Goal: Manage account settings

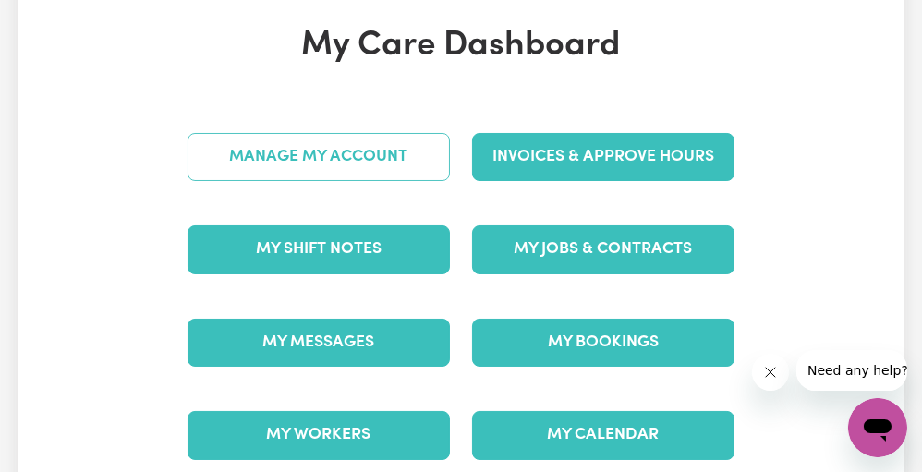
click at [396, 157] on link "Manage My Account" at bounding box center [319, 157] width 262 height 48
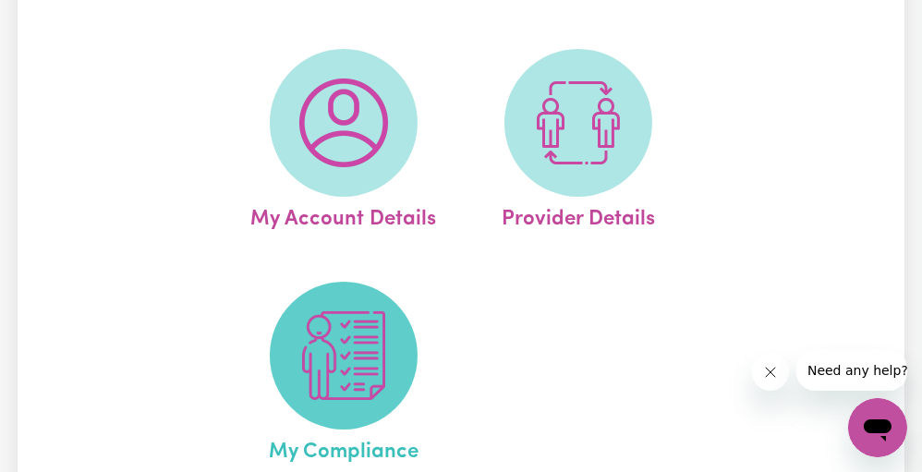
click at [348, 305] on span at bounding box center [344, 356] width 148 height 148
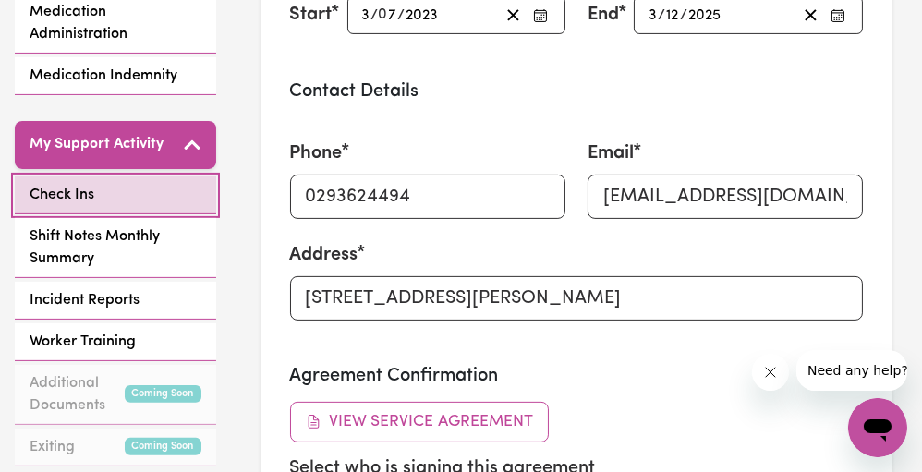
click at [113, 176] on link "Check Ins" at bounding box center [115, 195] width 201 height 38
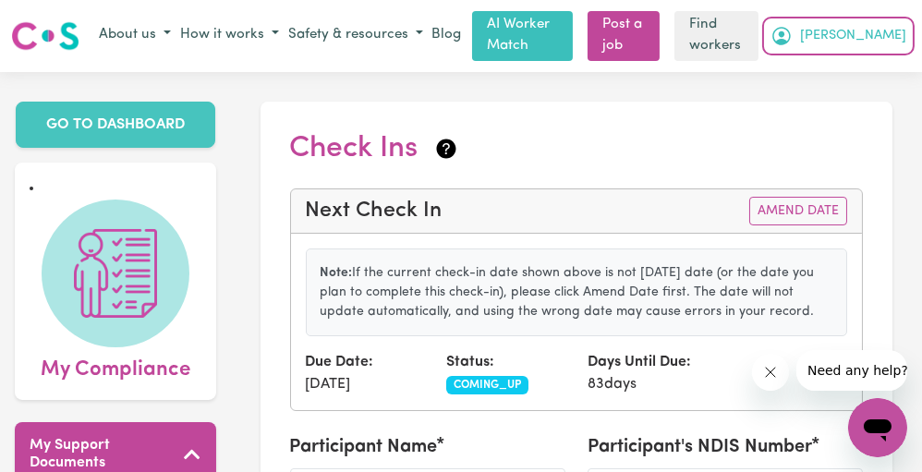
click at [865, 38] on span "[PERSON_NAME]" at bounding box center [853, 36] width 106 height 20
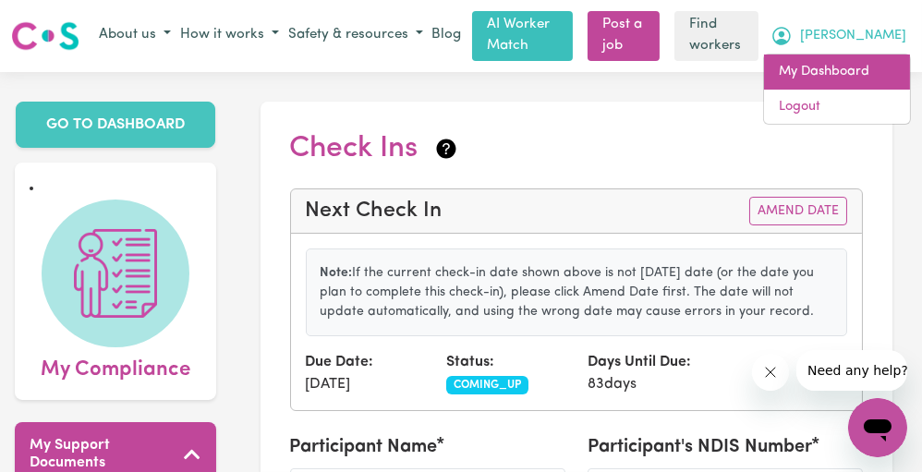
click at [852, 73] on link "My Dashboard" at bounding box center [837, 72] width 146 height 35
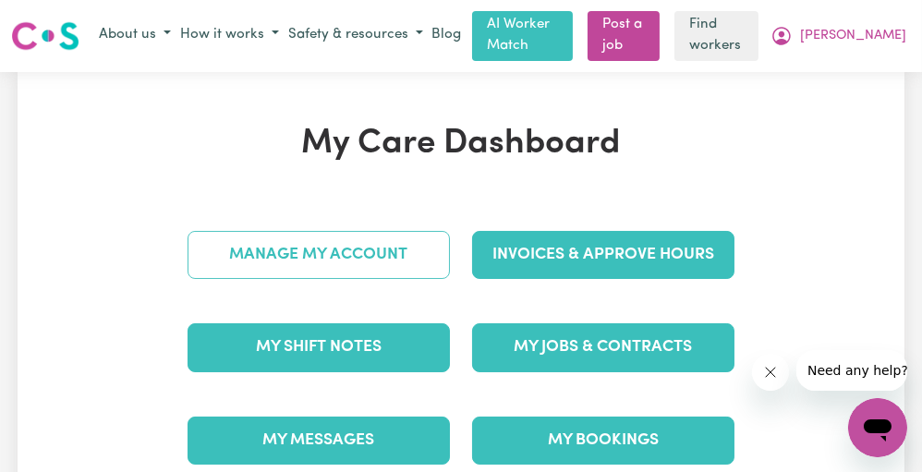
click at [422, 253] on link "Manage My Account" at bounding box center [319, 255] width 262 height 48
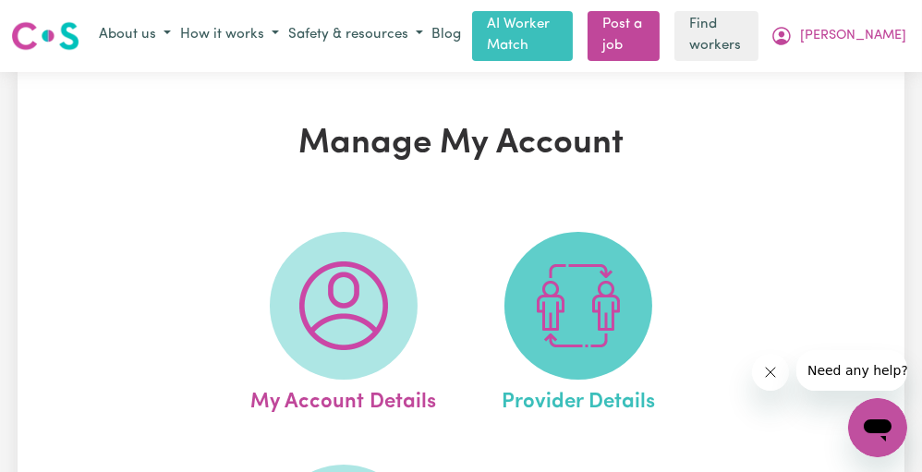
click at [648, 293] on span at bounding box center [578, 306] width 148 height 148
select select "NDIS_FUNDING_PLAN_MANAGED"
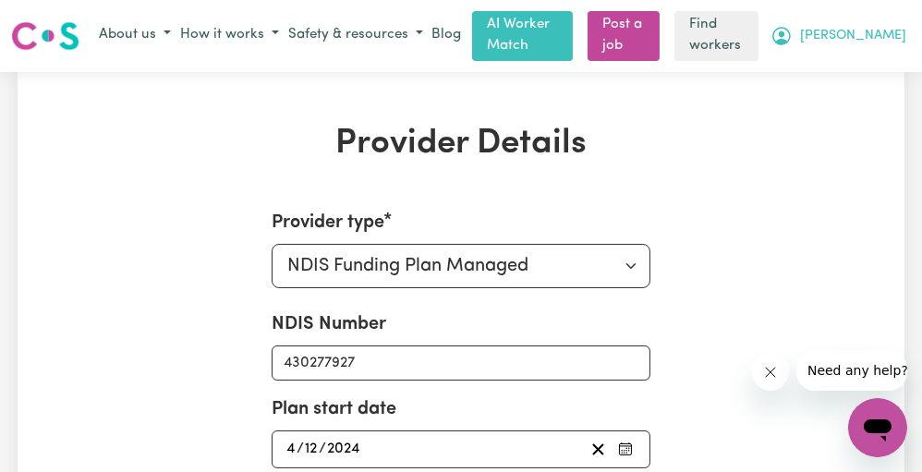
click at [869, 50] on button "[PERSON_NAME]" at bounding box center [838, 35] width 145 height 31
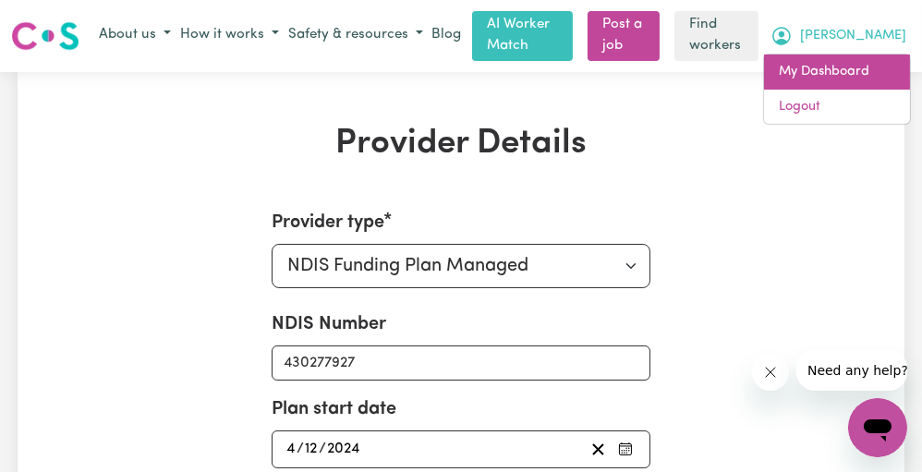
click at [839, 88] on link "My Dashboard" at bounding box center [837, 72] width 146 height 35
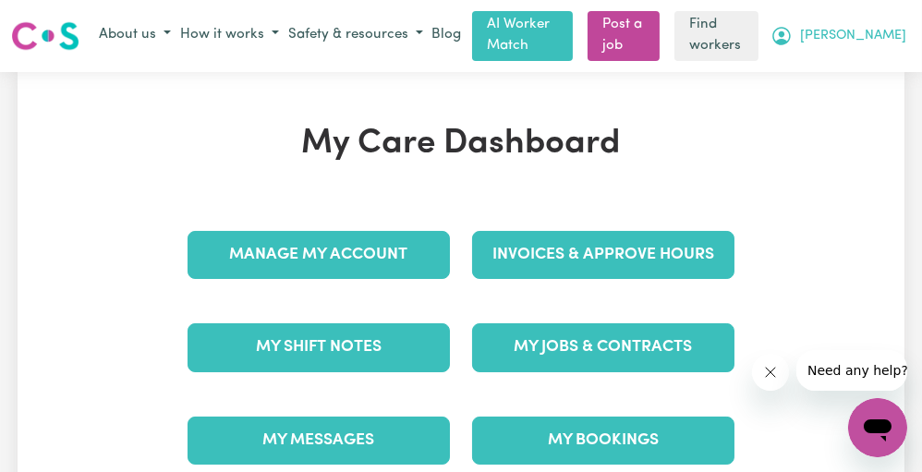
click at [872, 37] on span "[PERSON_NAME]" at bounding box center [853, 36] width 106 height 20
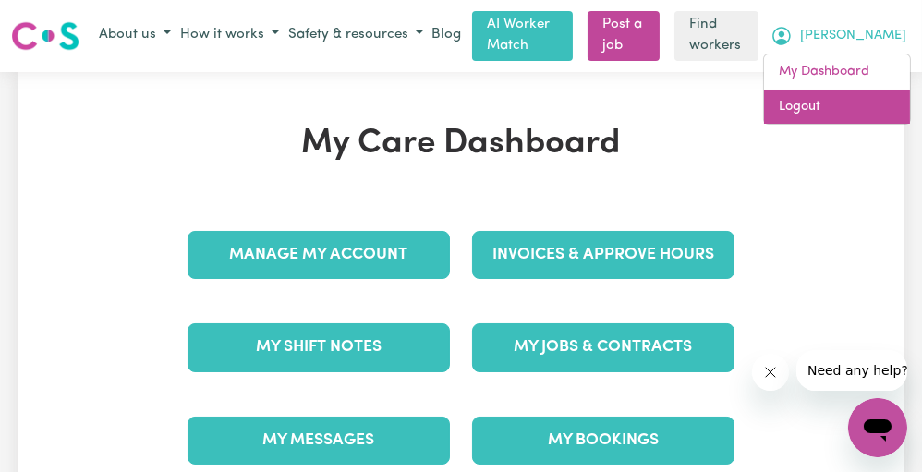
click at [844, 107] on link "Logout" at bounding box center [837, 107] width 146 height 35
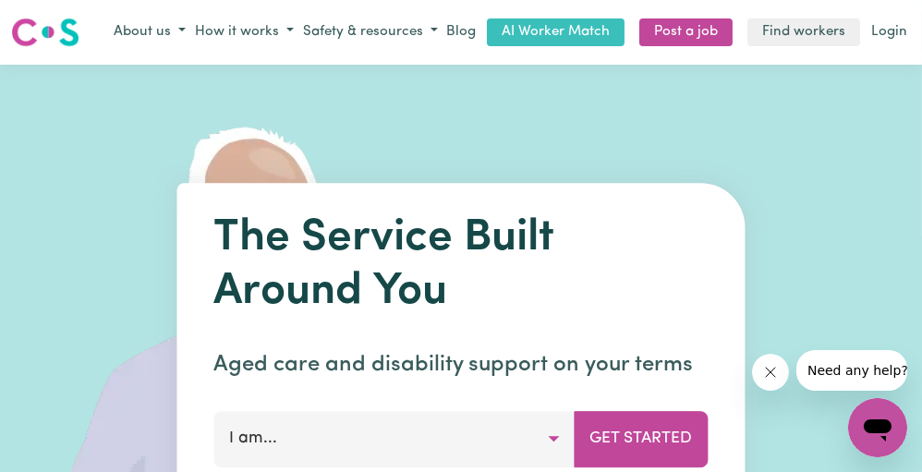
click at [865, 43] on div "About us How it works Safety & resources Blog AI Worker Match Post a job Find w…" at bounding box center [510, 33] width 802 height 30
click at [890, 28] on link "Login" at bounding box center [889, 32] width 43 height 29
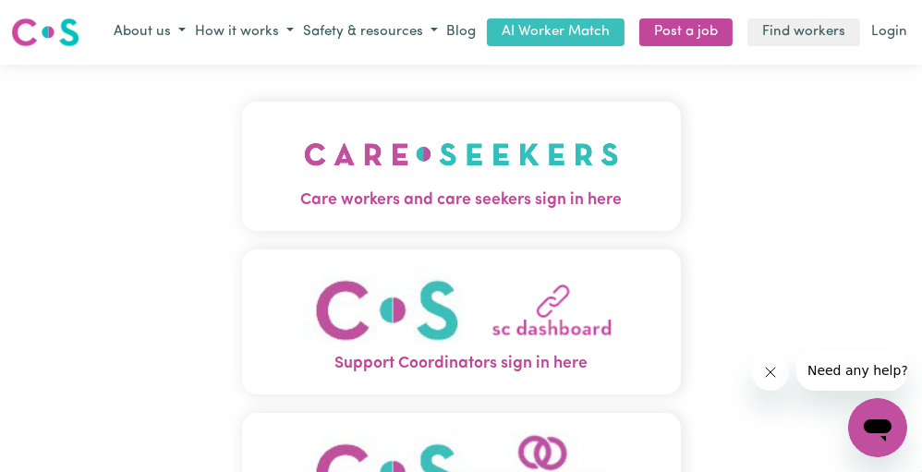
click at [457, 176] on img "Care workers and care seekers sign in here" at bounding box center [461, 154] width 315 height 68
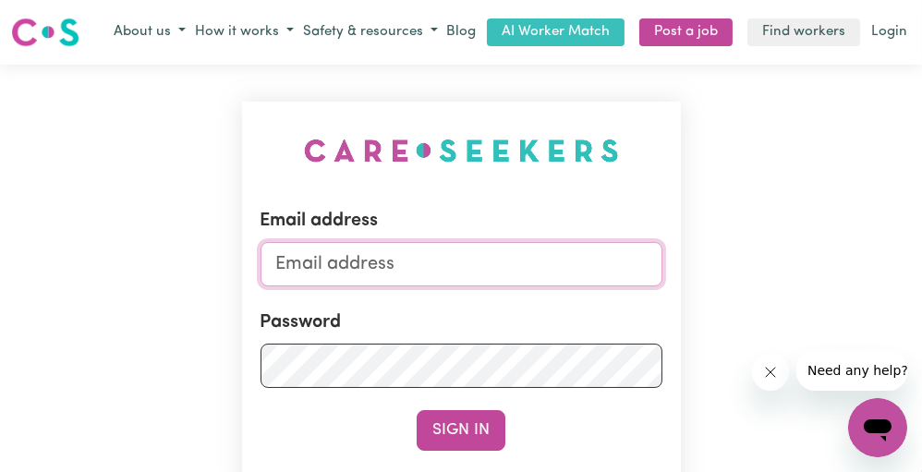
click at [422, 255] on input "Email address" at bounding box center [462, 264] width 402 height 44
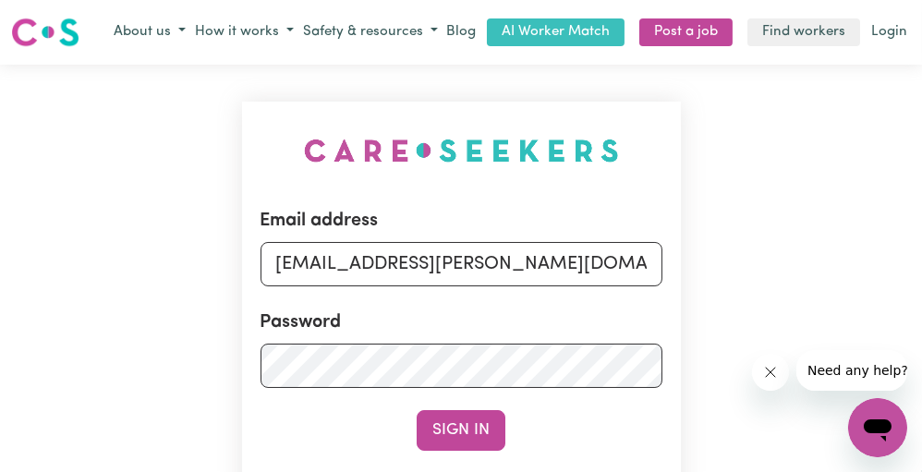
drag, startPoint x: 372, startPoint y: 266, endPoint x: 1027, endPoint y: 197, distance: 658.8
type input "[EMAIL_ADDRESS][DOMAIN_NAME]"
click at [417, 410] on button "Sign In" at bounding box center [461, 430] width 89 height 41
